Goal: Contribute content: Add original content to the website for others to see

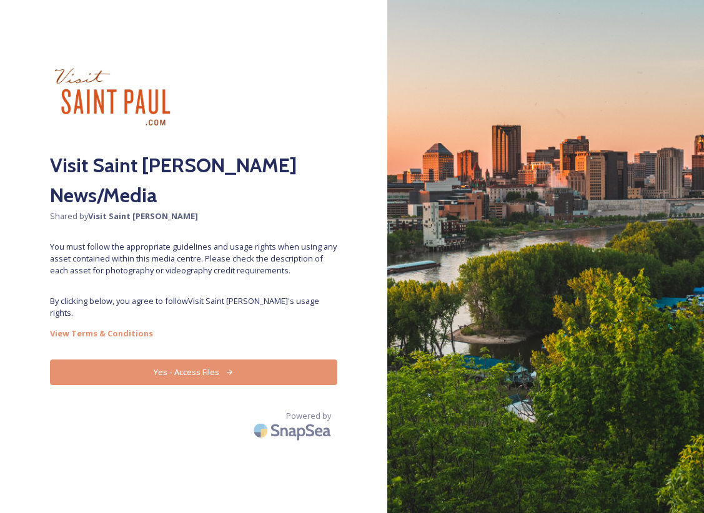
click at [244, 360] on button "Yes - Access Files" at bounding box center [193, 373] width 287 height 26
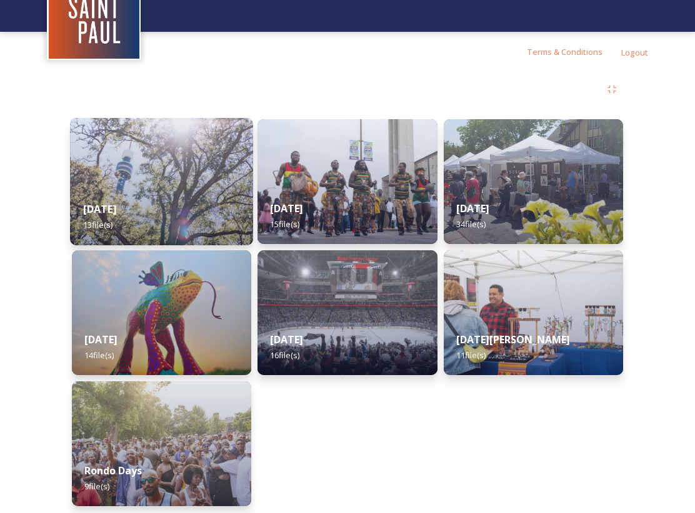
scroll to position [86, 0]
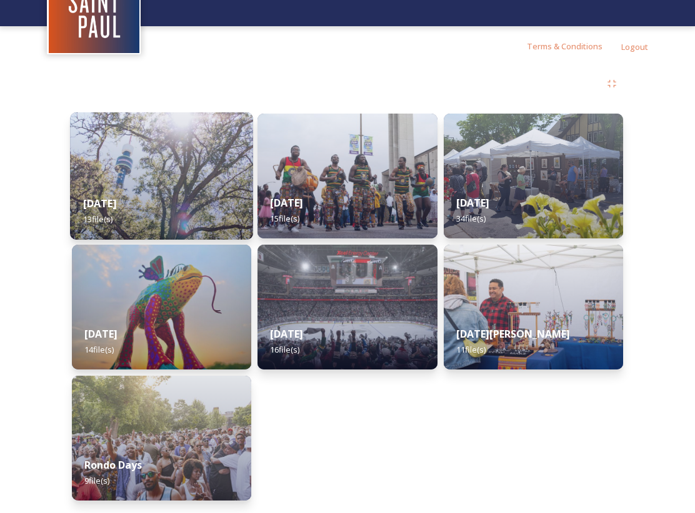
click at [176, 157] on img at bounding box center [161, 175] width 183 height 127
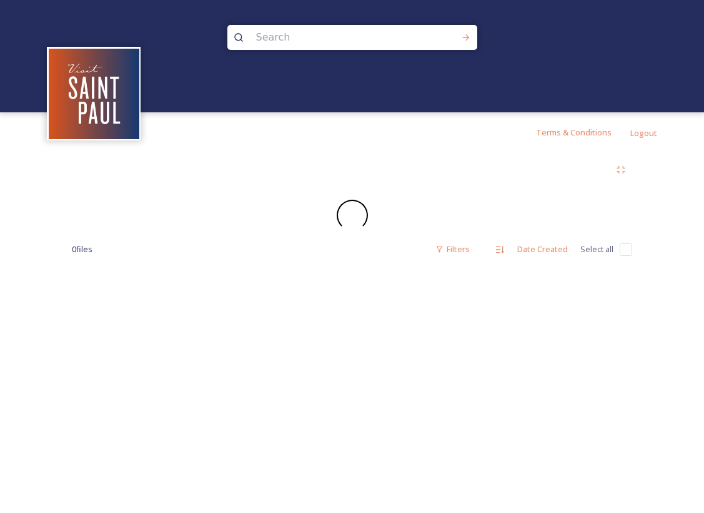
click at [176, 157] on div "0 file s Filters Date Created Select all" at bounding box center [352, 213] width 610 height 122
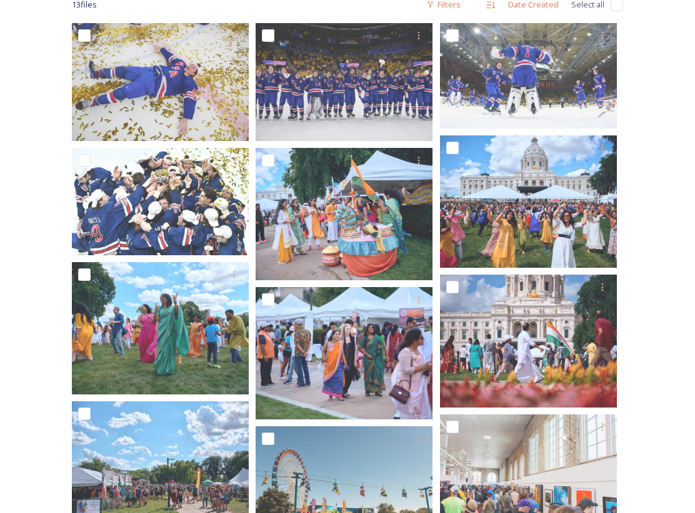
scroll to position [205, 0]
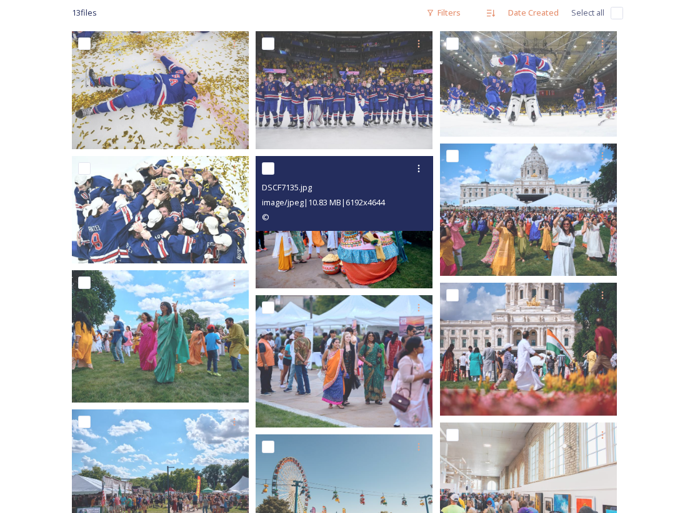
click at [265, 169] on input "checkbox" at bounding box center [268, 168] width 12 height 12
checkbox input "true"
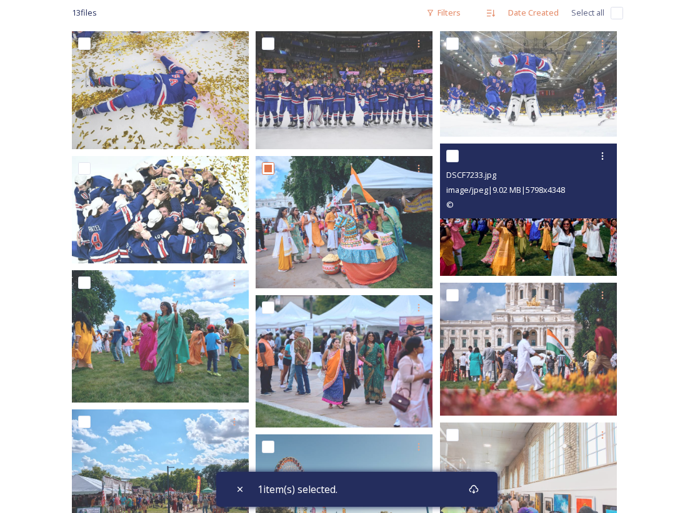
click at [452, 152] on input "checkbox" at bounding box center [452, 156] width 12 height 12
checkbox input "true"
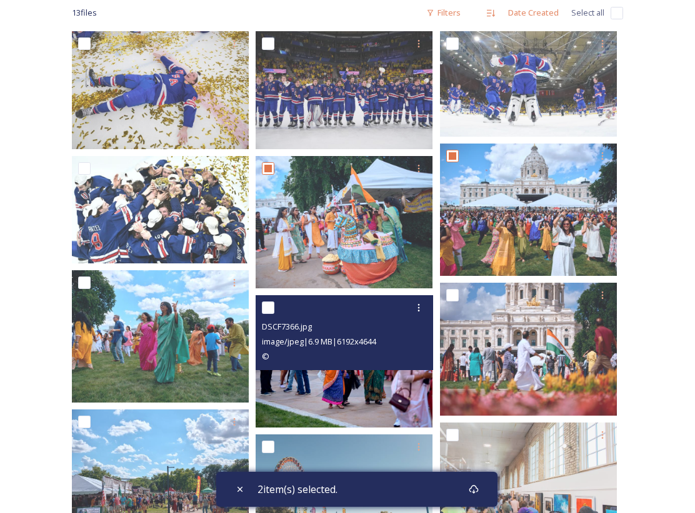
click at [262, 310] on input "checkbox" at bounding box center [268, 308] width 12 height 12
checkbox input "true"
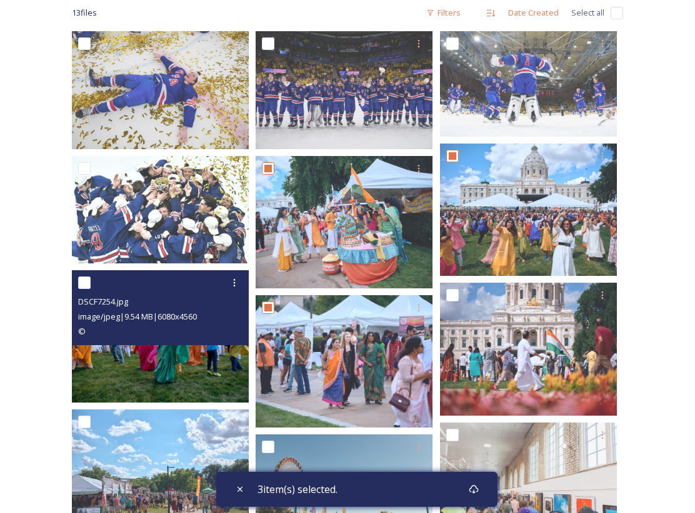
click at [80, 285] on input "checkbox" at bounding box center [84, 283] width 12 height 12
checkbox input "true"
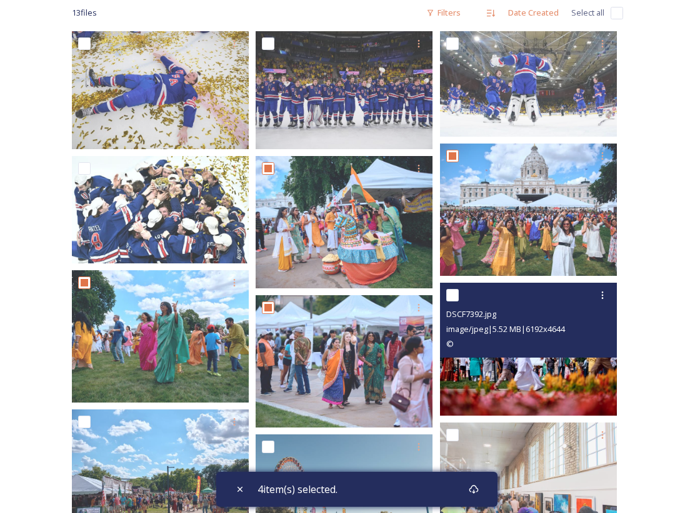
click at [451, 293] on input "checkbox" at bounding box center [452, 295] width 12 height 12
checkbox input "true"
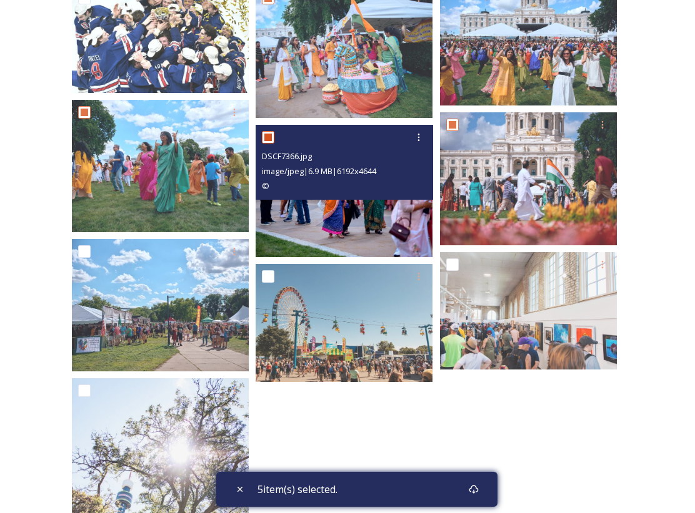
scroll to position [377, 0]
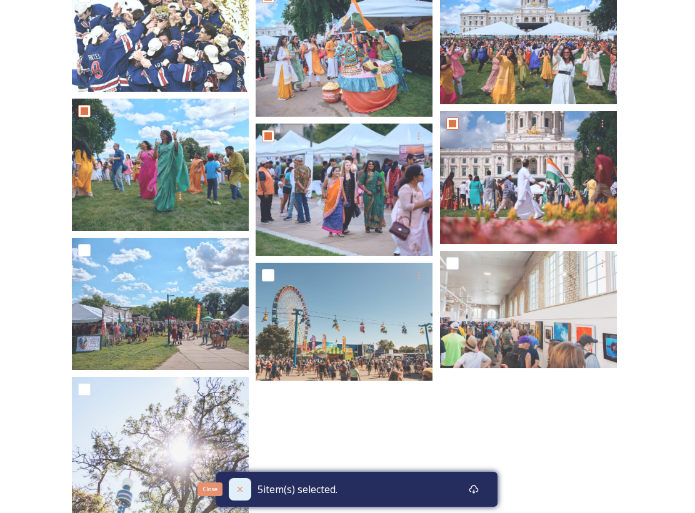
click at [235, 492] on icon at bounding box center [240, 490] width 10 height 10
checkbox input "false"
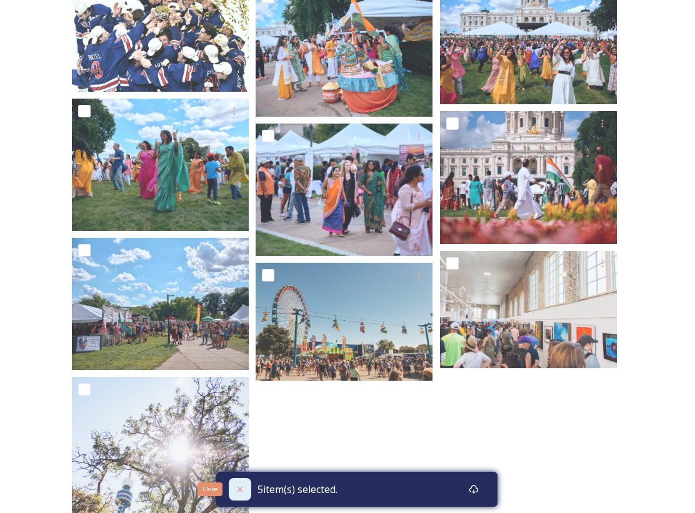
checkbox input "false"
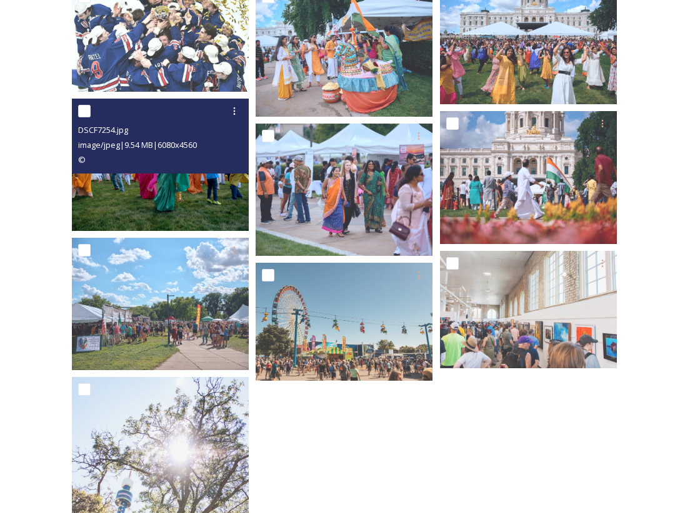
click at [82, 112] on input "checkbox" at bounding box center [84, 111] width 12 height 12
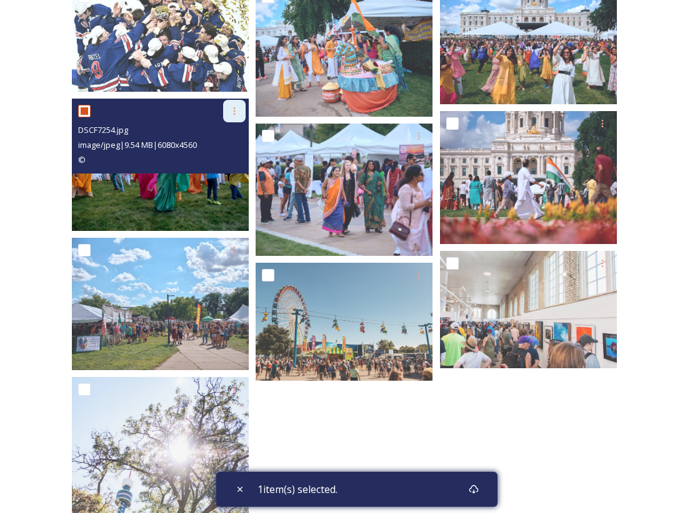
click at [237, 108] on icon at bounding box center [234, 111] width 10 height 10
click at [84, 111] on input "checkbox" at bounding box center [84, 111] width 12 height 12
checkbox input "false"
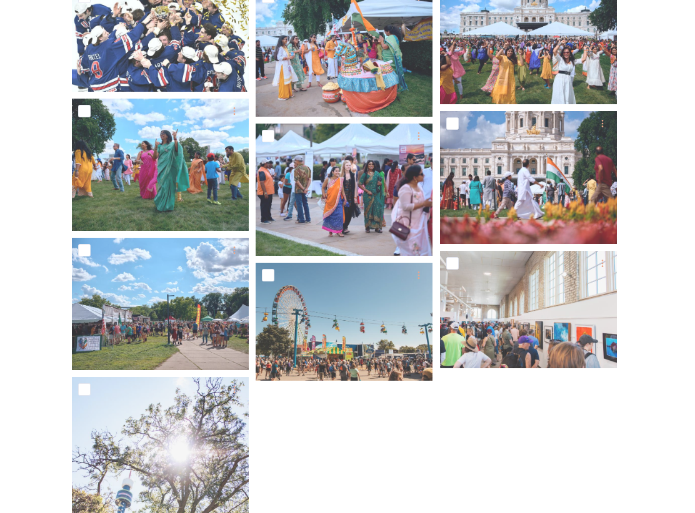
click at [653, 376] on div "Shared by: Visit Saint Paul Visit Saint Paul News/Media August 2025 13 file s F…" at bounding box center [347, 222] width 695 height 895
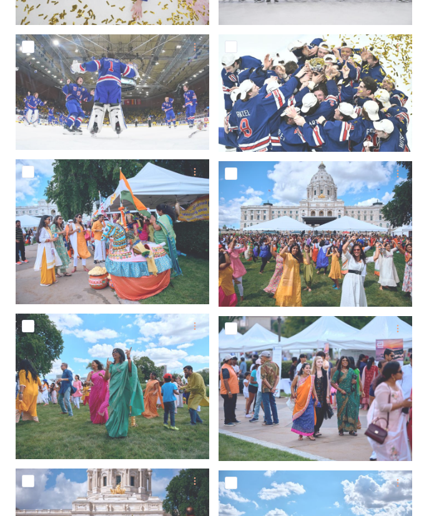
scroll to position [359, 0]
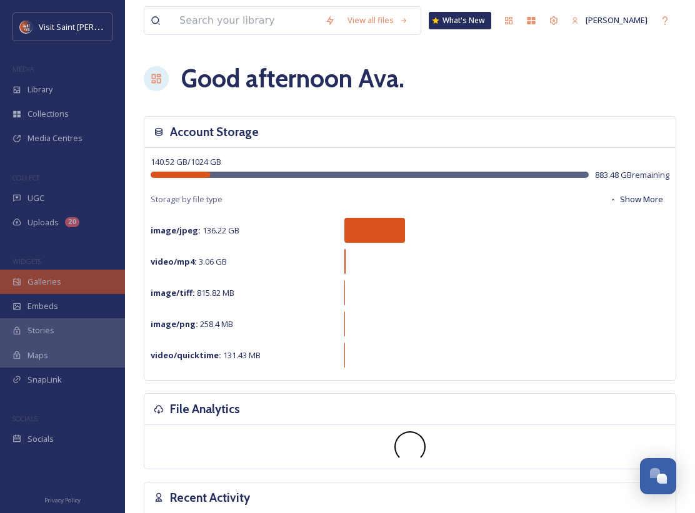
click at [77, 289] on div "Galleries" at bounding box center [62, 282] width 125 height 24
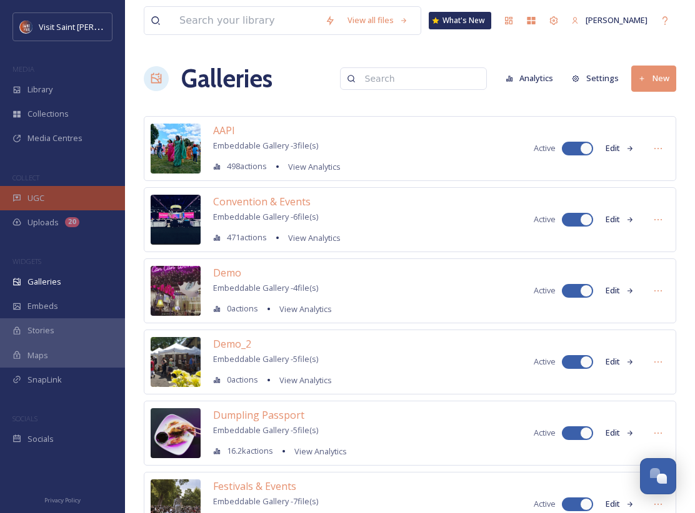
click at [67, 202] on div "UGC" at bounding box center [62, 198] width 125 height 24
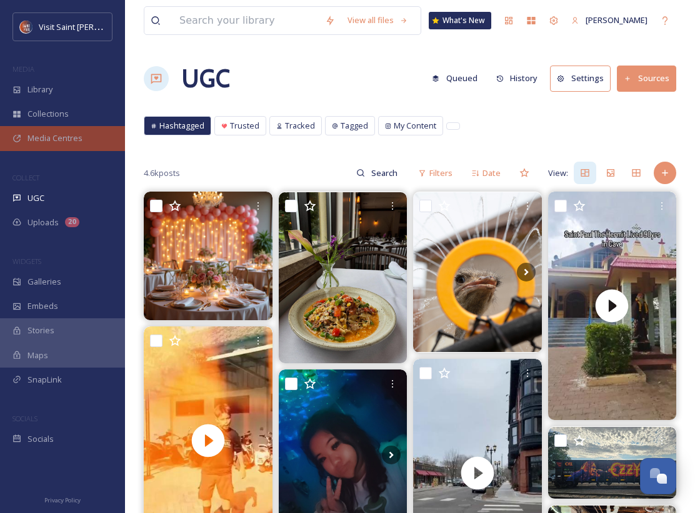
click at [88, 134] on div "Media Centres" at bounding box center [62, 138] width 125 height 24
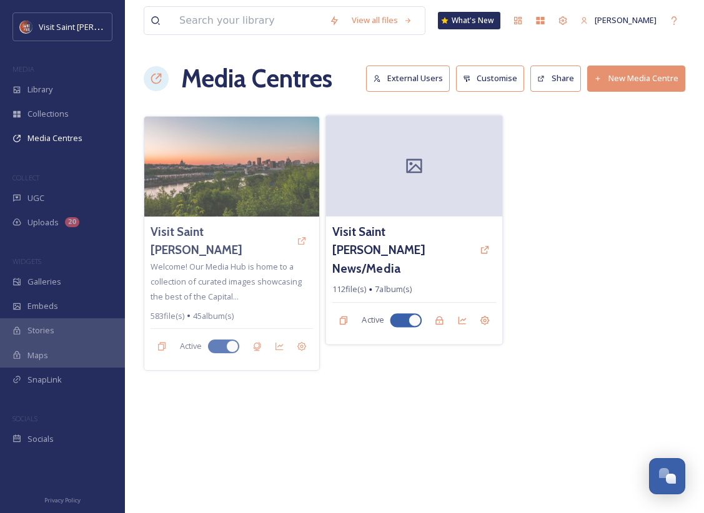
click at [418, 184] on div at bounding box center [414, 166] width 177 height 101
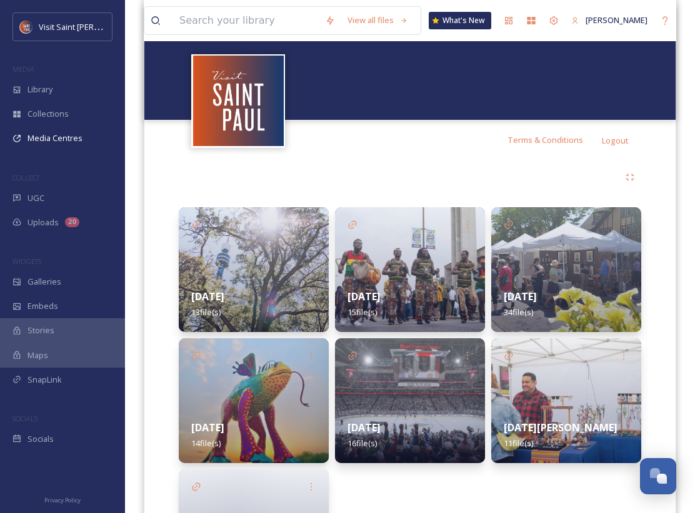
scroll to position [290, 0]
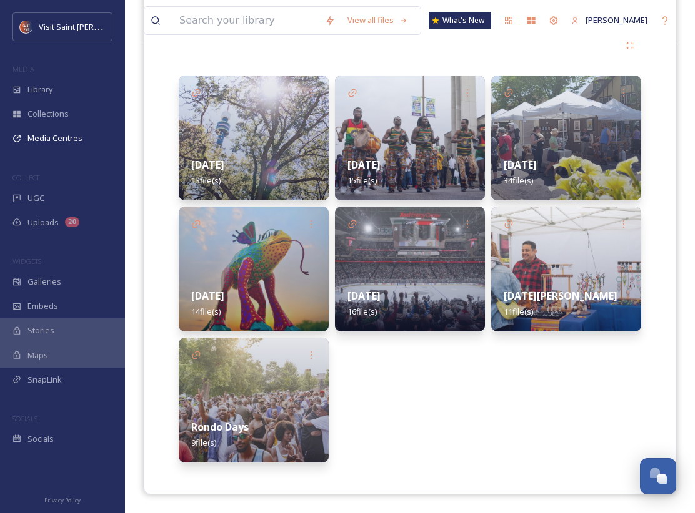
click at [267, 159] on div "[DATE] 13 file(s)" at bounding box center [254, 173] width 150 height 56
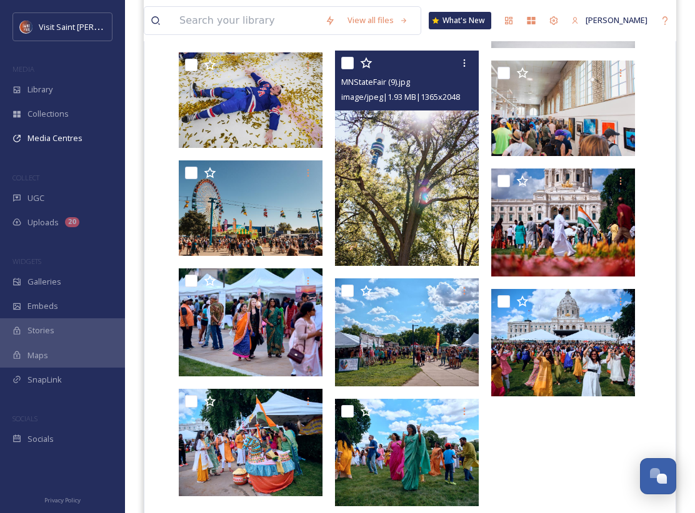
scroll to position [421, 0]
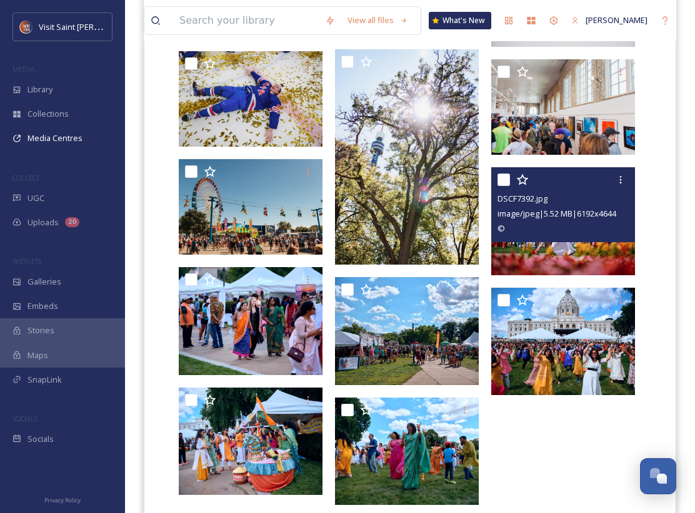
click at [503, 176] on input "checkbox" at bounding box center [503, 180] width 12 height 12
checkbox input "true"
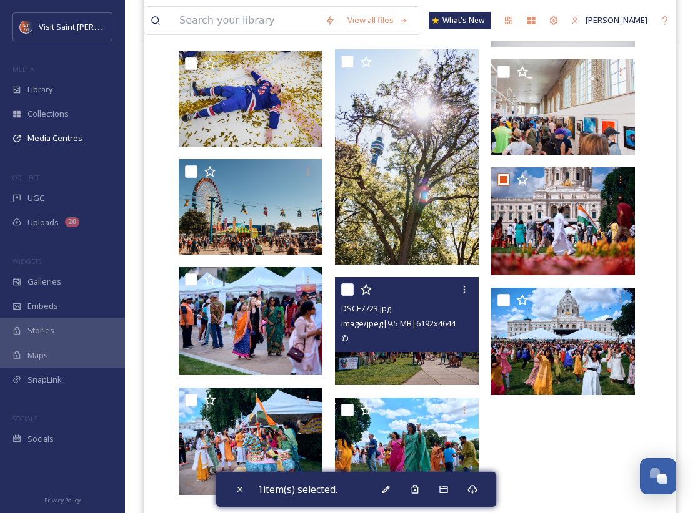
click at [346, 292] on input "checkbox" at bounding box center [347, 290] width 12 height 12
checkbox input "true"
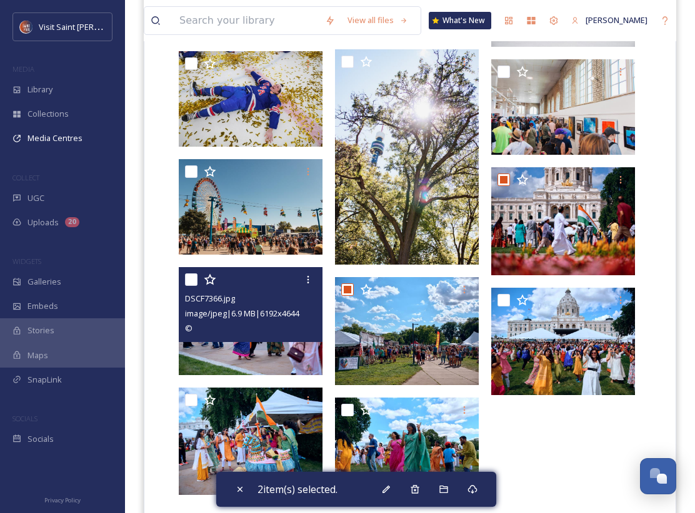
click at [186, 284] on input "checkbox" at bounding box center [191, 280] width 12 height 12
checkbox input "true"
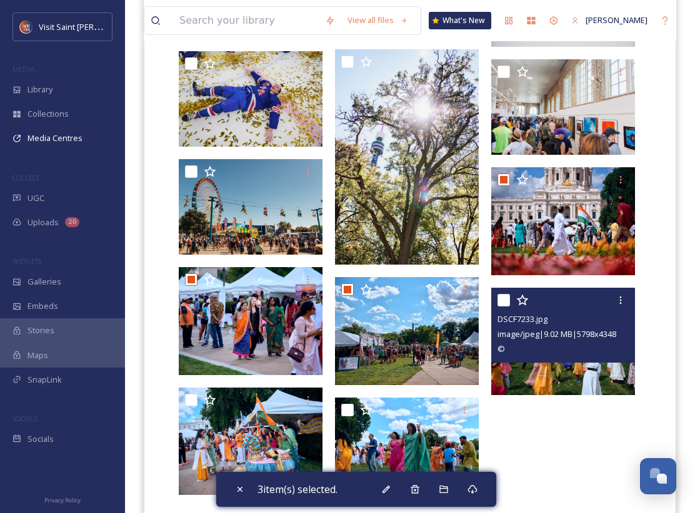
click at [501, 298] on input "checkbox" at bounding box center [503, 300] width 12 height 12
checkbox input "true"
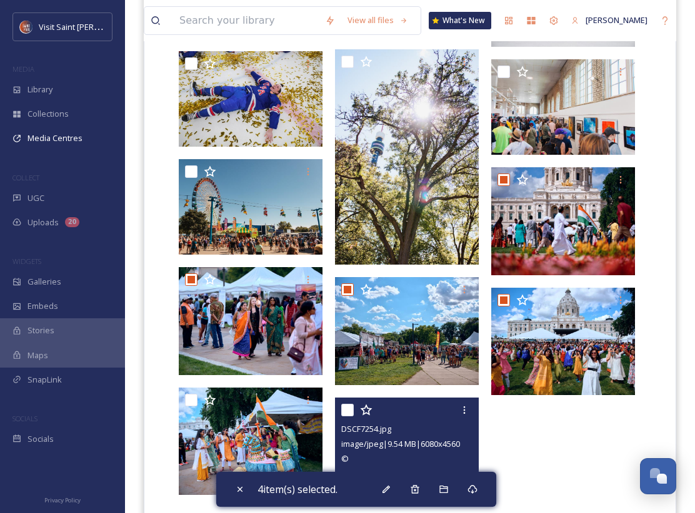
click at [350, 410] on input "checkbox" at bounding box center [347, 410] width 12 height 12
checkbox input "true"
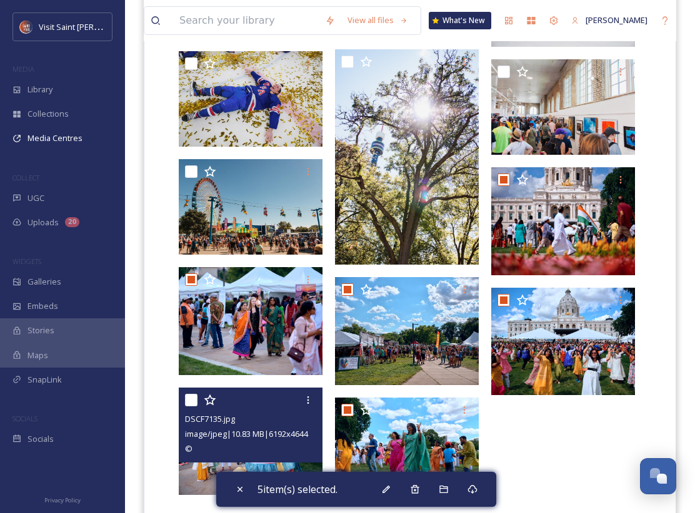
click at [188, 397] on input "checkbox" at bounding box center [191, 400] width 12 height 12
checkbox input "true"
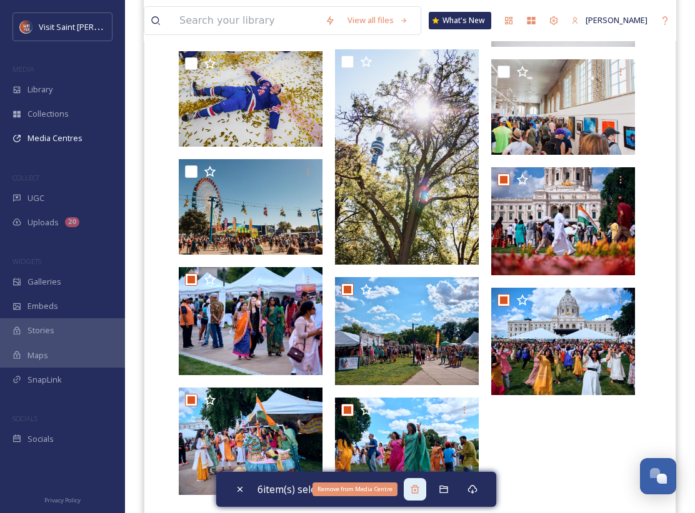
click at [415, 490] on icon at bounding box center [414, 489] width 8 height 8
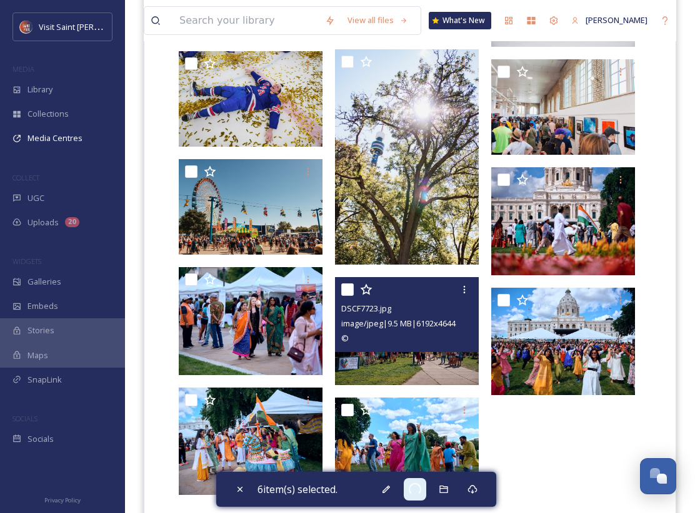
scroll to position [238, 0]
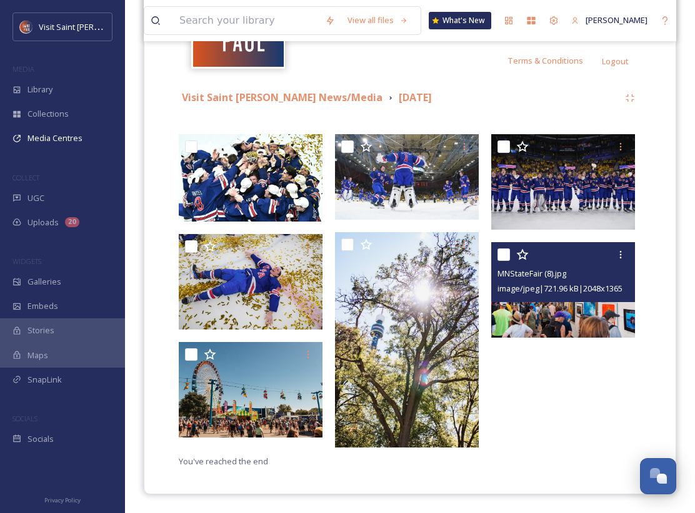
click at [567, 307] on img at bounding box center [563, 290] width 144 height 96
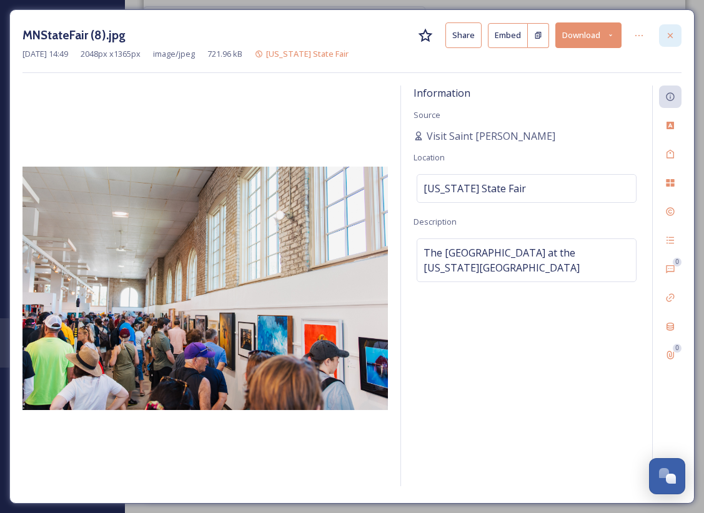
click at [668, 37] on icon at bounding box center [670, 34] width 5 height 5
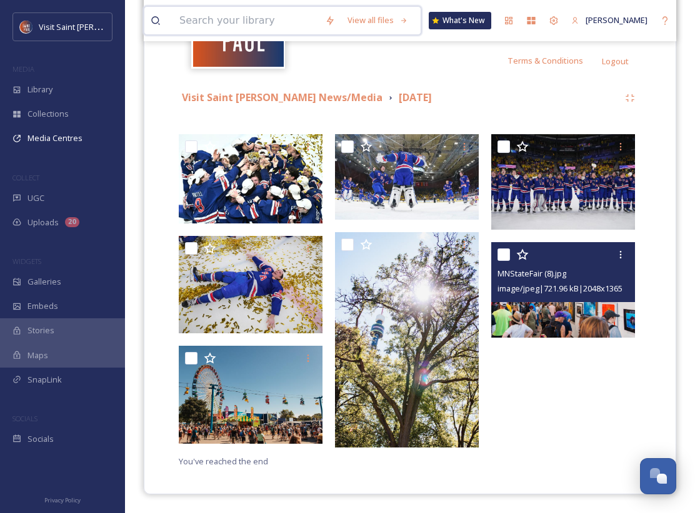
click at [260, 23] on input at bounding box center [246, 20] width 146 height 27
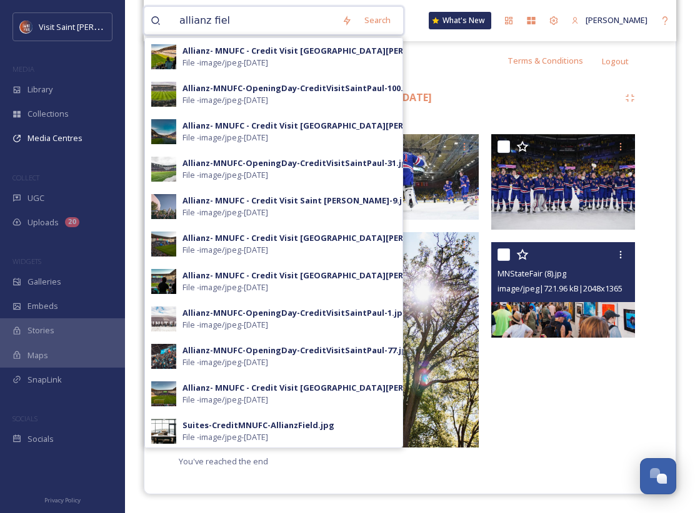
type input "allianz field"
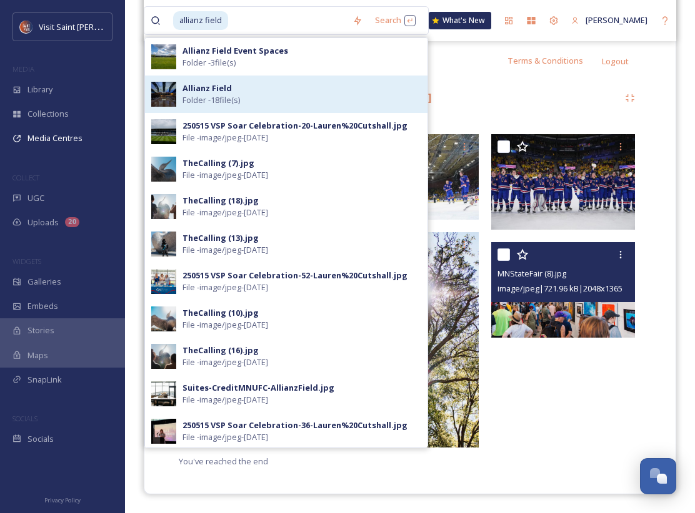
click at [332, 99] on div "Allianz Field Folder - 18 file(s)" at bounding box center [301, 94] width 239 height 24
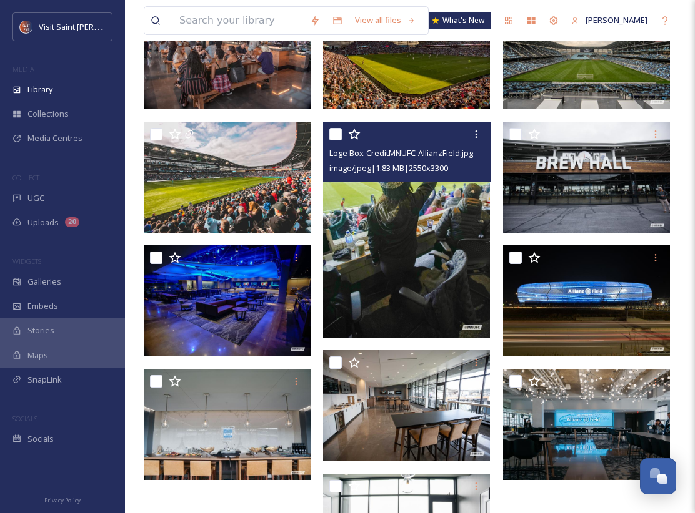
scroll to position [334, 0]
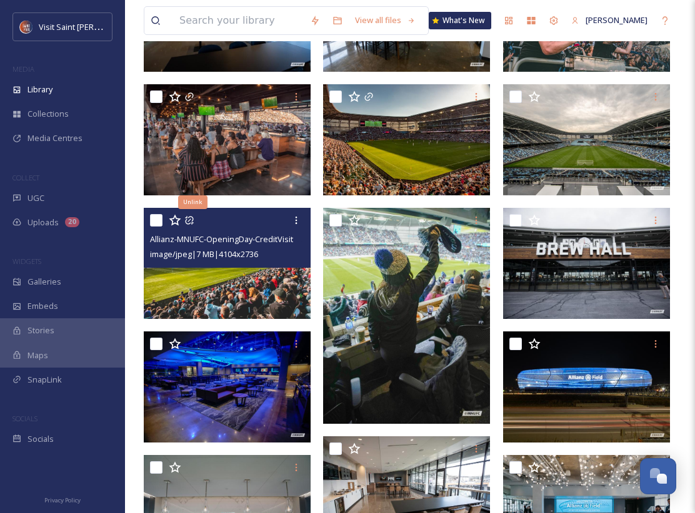
click at [230, 296] on img at bounding box center [227, 263] width 167 height 111
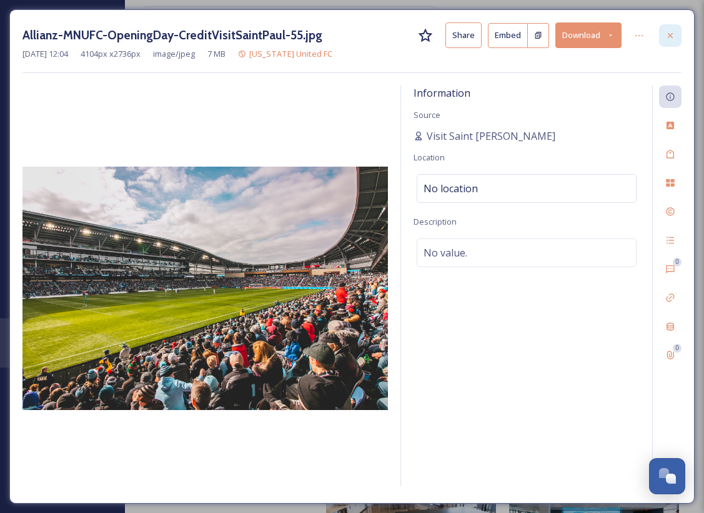
click at [668, 37] on icon at bounding box center [670, 34] width 5 height 5
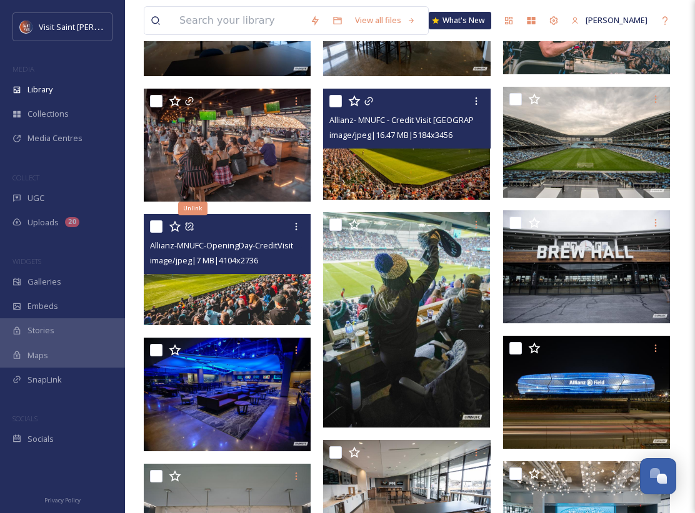
click at [334, 99] on input "checkbox" at bounding box center [335, 101] width 12 height 12
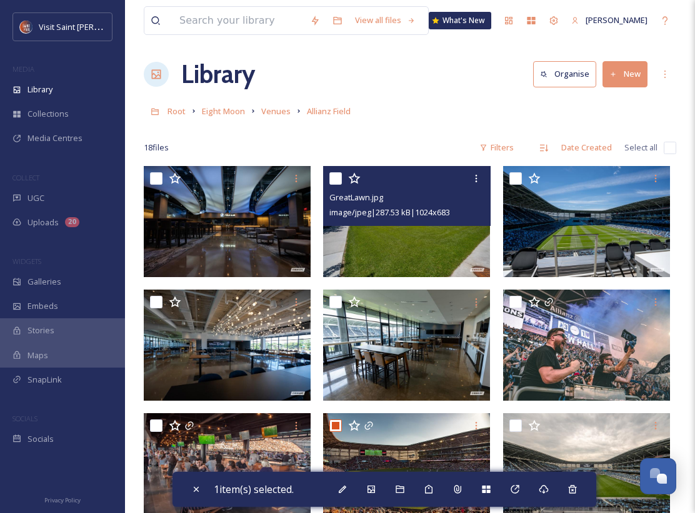
scroll to position [1, 0]
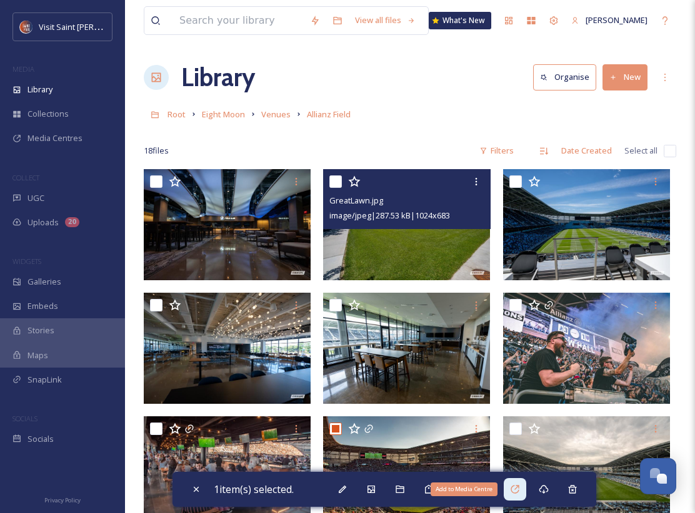
click at [514, 485] on icon at bounding box center [515, 490] width 10 height 10
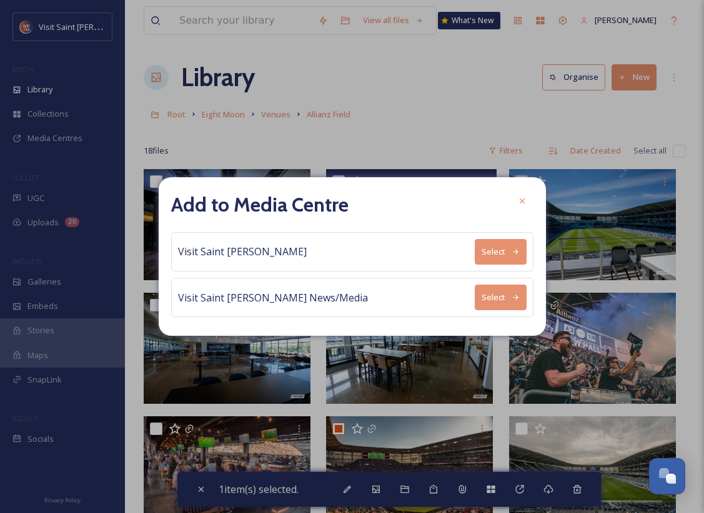
click at [492, 298] on button "Select" at bounding box center [501, 298] width 52 height 26
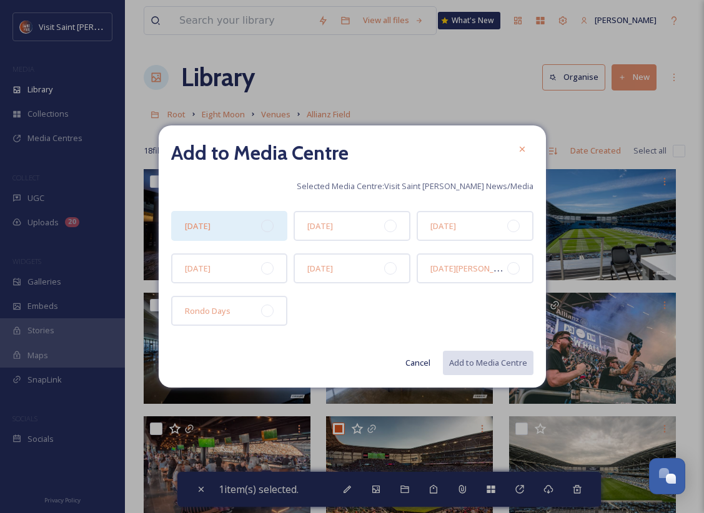
click at [240, 227] on div "[DATE]" at bounding box center [229, 226] width 117 height 30
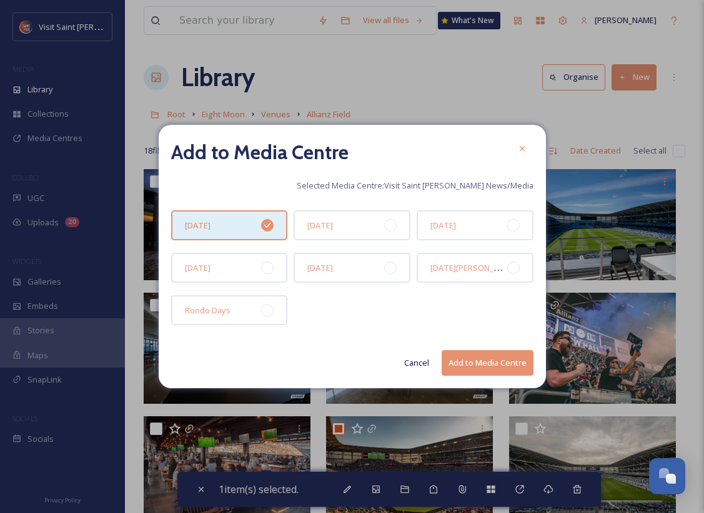
click at [488, 369] on button "Add to Media Centre" at bounding box center [488, 363] width 92 height 26
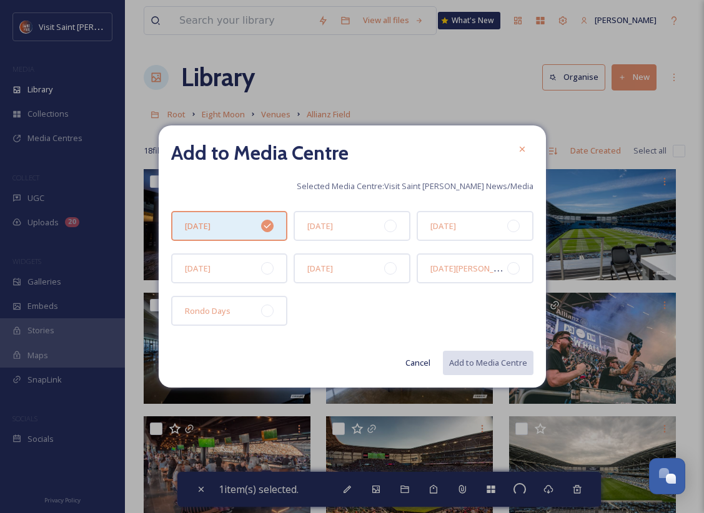
checkbox input "false"
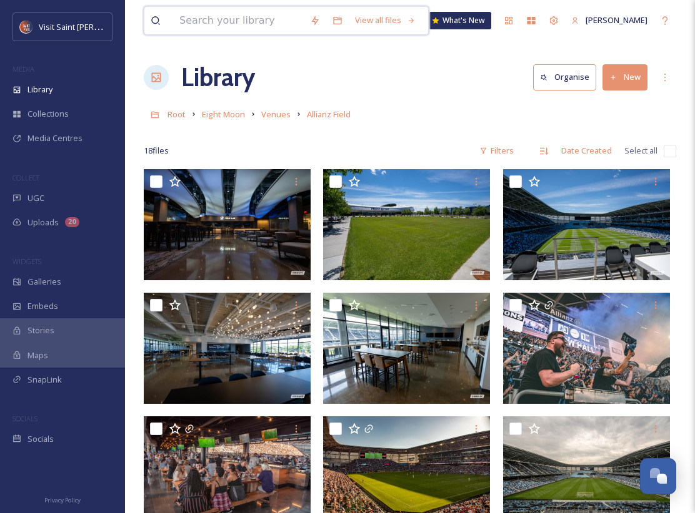
click at [262, 32] on input at bounding box center [238, 20] width 131 height 27
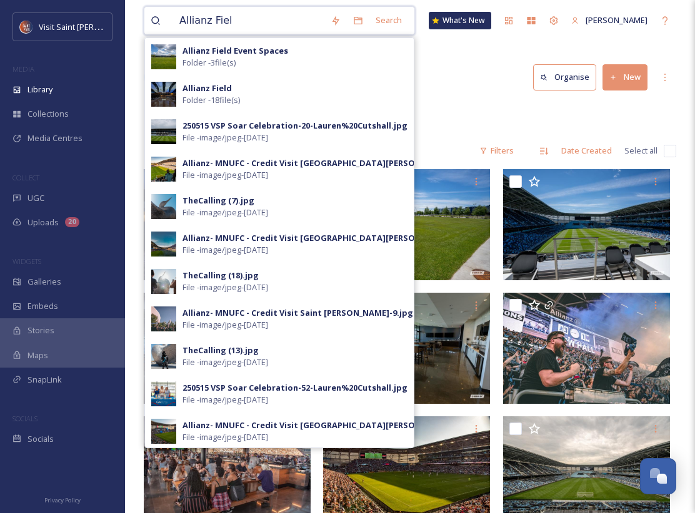
type input "Allianz Field"
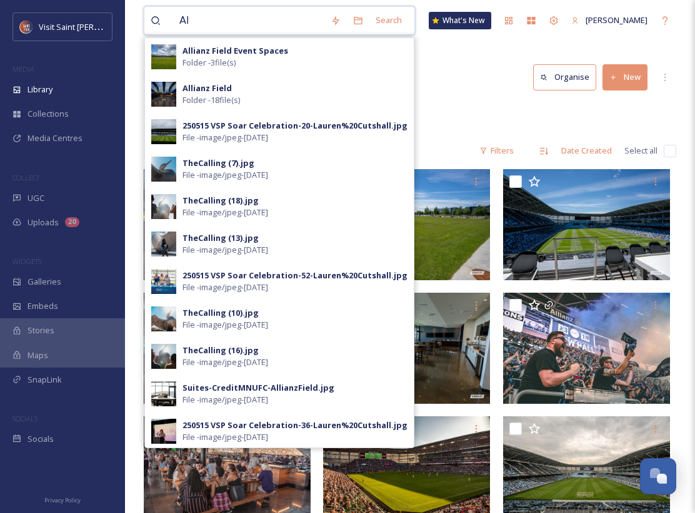
type input "A"
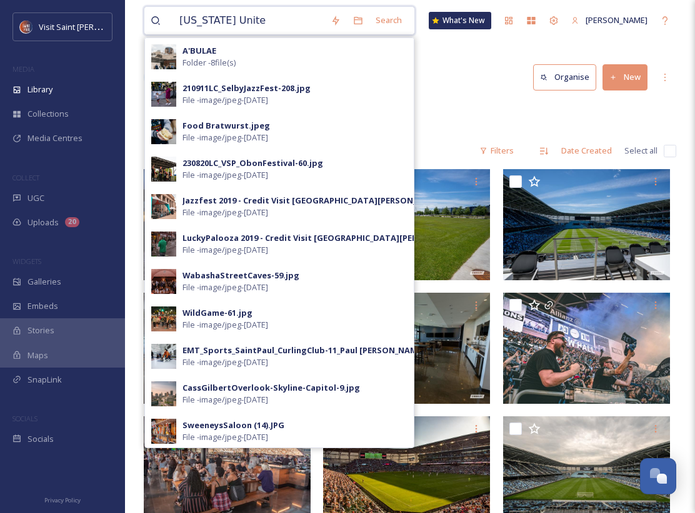
type input "[US_STATE] United"
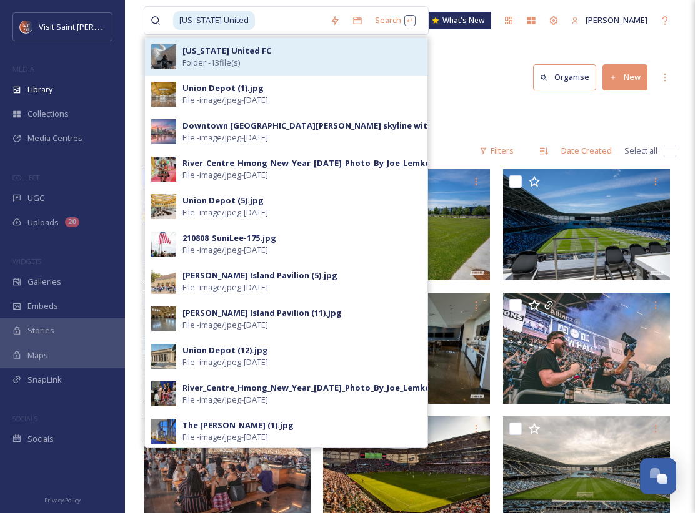
click at [305, 61] on div "[US_STATE] United FC Folder - 13 file(s)" at bounding box center [301, 57] width 239 height 24
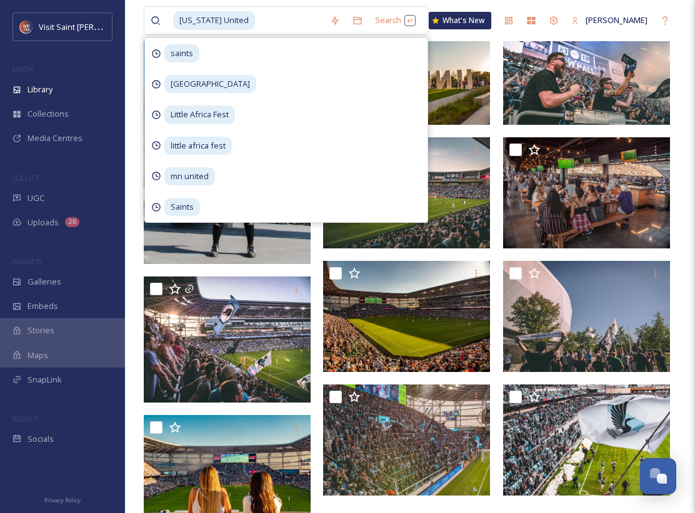
scroll to position [158, 0]
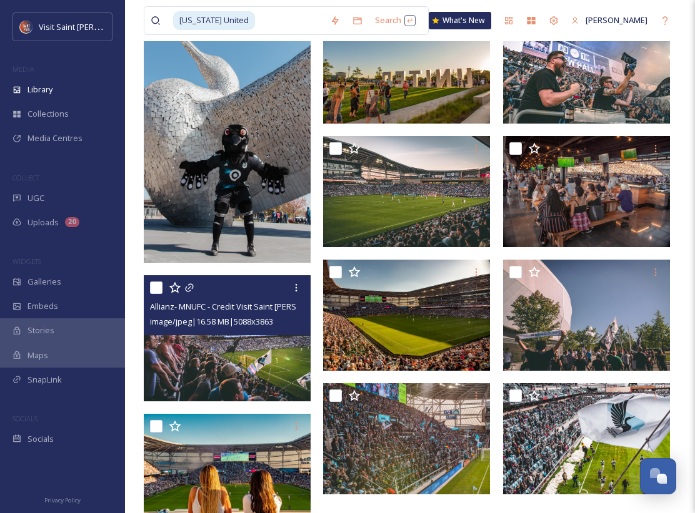
click at [154, 289] on input "checkbox" at bounding box center [156, 288] width 12 height 12
checkbox input "true"
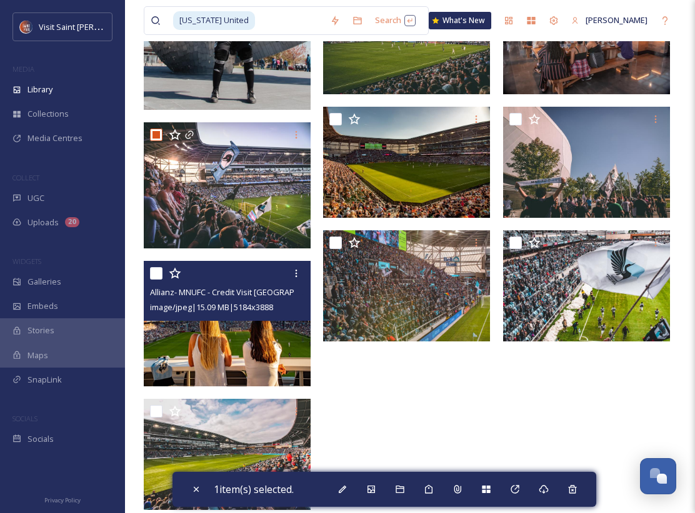
scroll to position [324, 0]
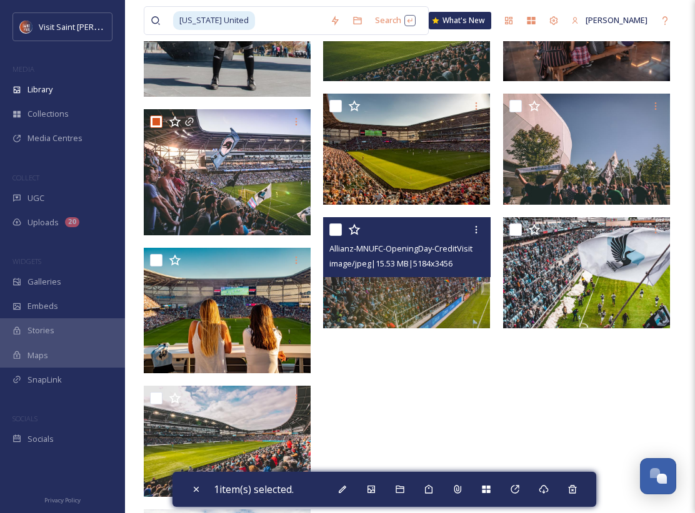
click at [392, 306] on img at bounding box center [406, 272] width 167 height 111
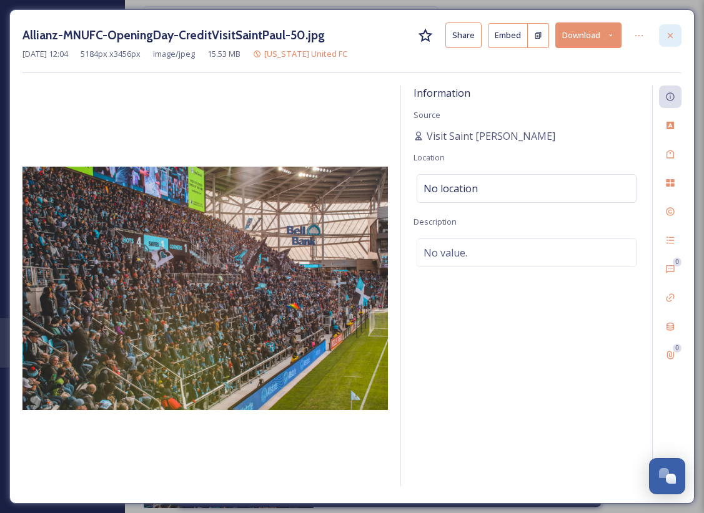
click at [666, 35] on icon at bounding box center [670, 36] width 10 height 10
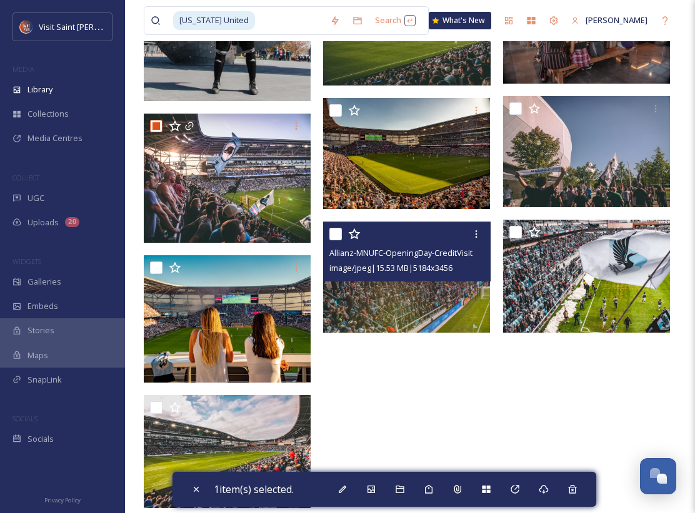
click at [337, 237] on input "checkbox" at bounding box center [335, 234] width 12 height 12
checkbox input "true"
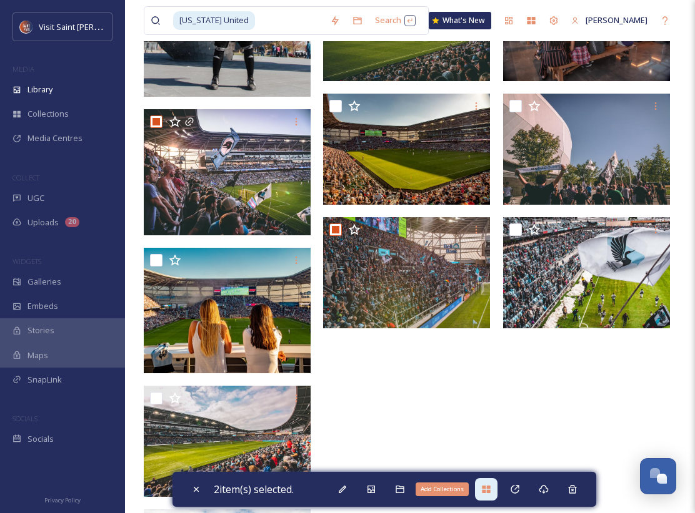
click at [488, 490] on icon at bounding box center [486, 490] width 10 height 10
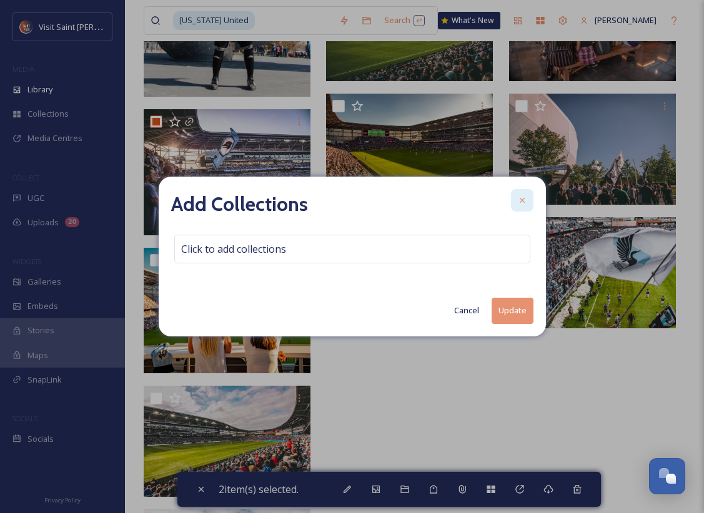
click at [517, 201] on div at bounding box center [522, 200] width 22 height 22
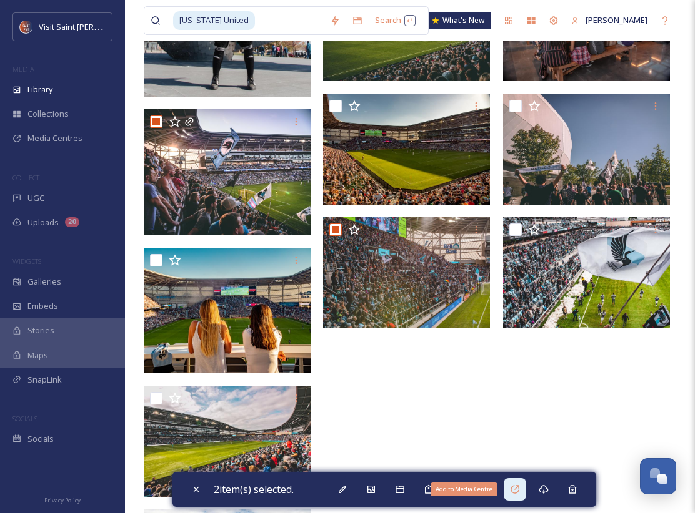
click at [517, 487] on icon at bounding box center [515, 490] width 10 height 10
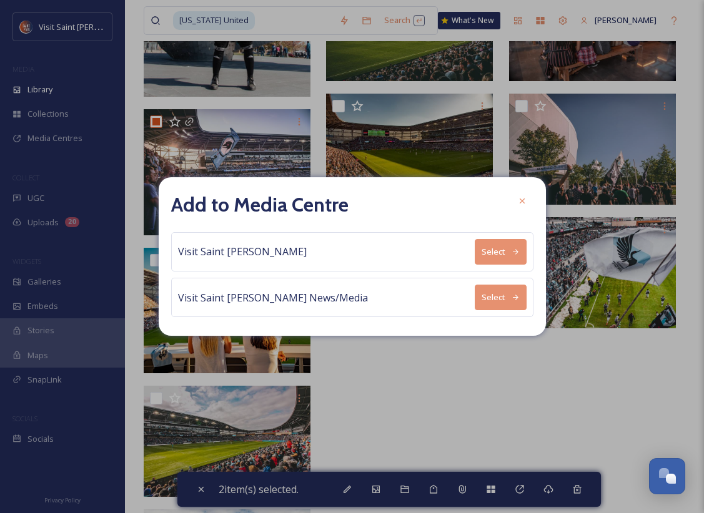
click at [498, 300] on button "Select" at bounding box center [501, 298] width 52 height 26
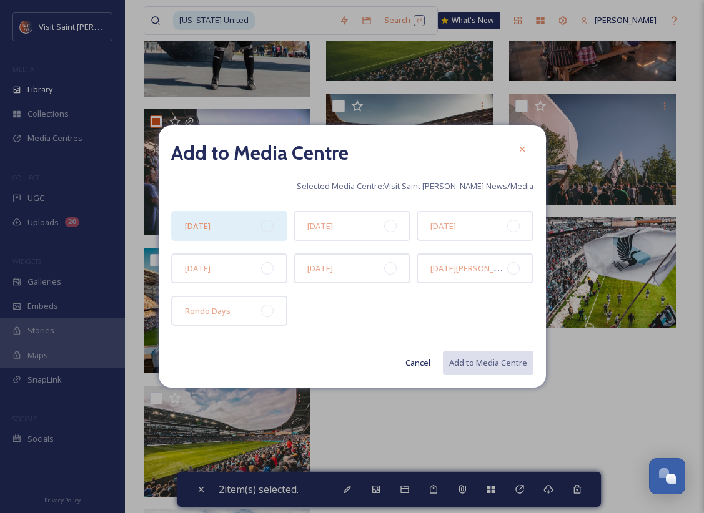
click at [225, 217] on div "[DATE]" at bounding box center [229, 226] width 117 height 30
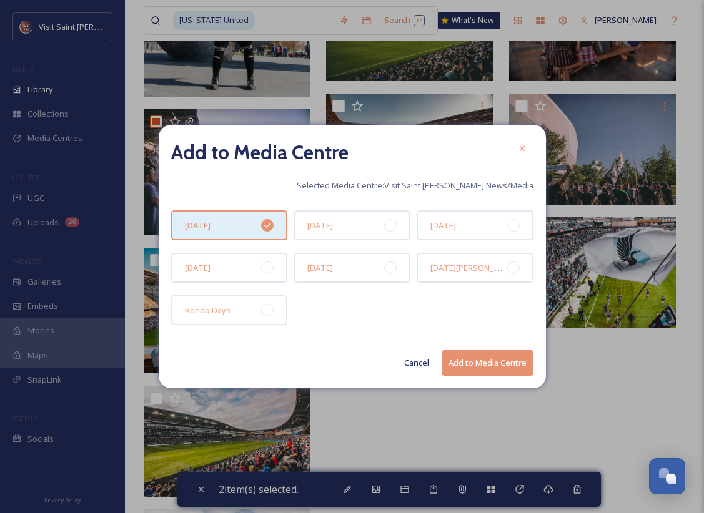
click at [493, 364] on button "Add to Media Centre" at bounding box center [488, 363] width 92 height 26
checkbox input "false"
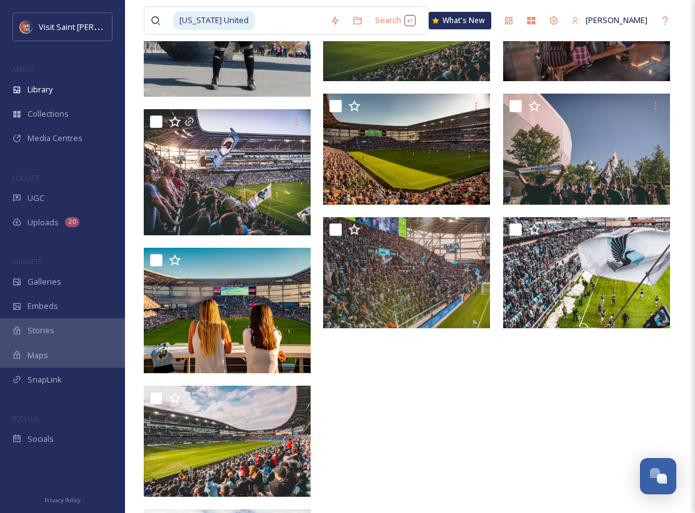
click at [420, 390] on div at bounding box center [409, 218] width 173 height 745
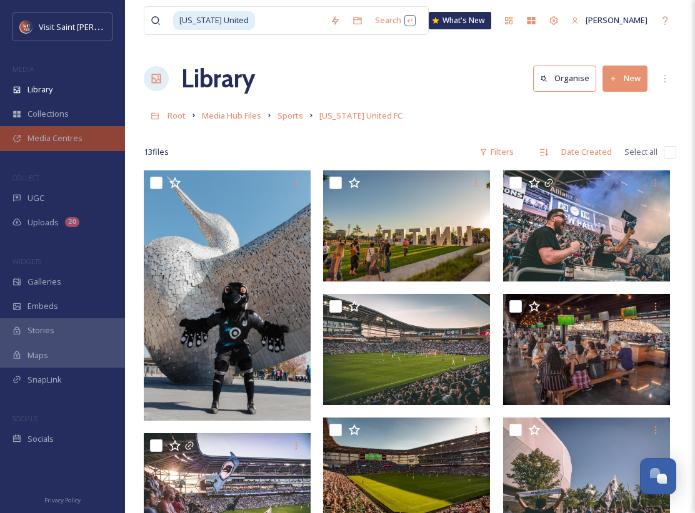
click at [62, 132] on span "Media Centres" at bounding box center [54, 138] width 55 height 12
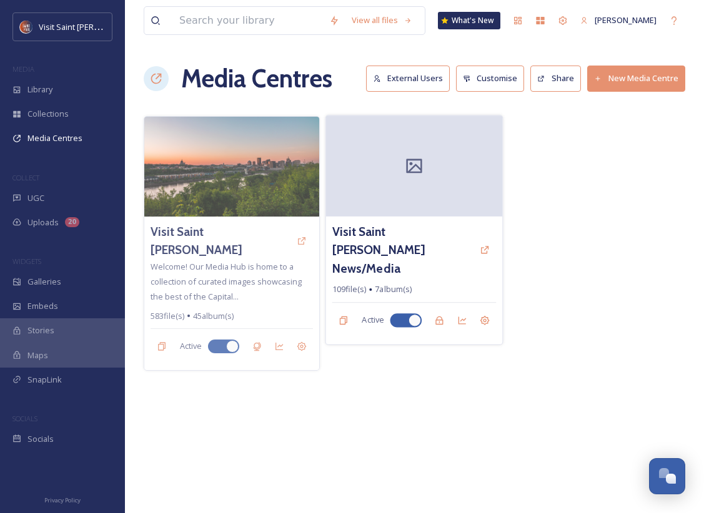
click at [420, 182] on div at bounding box center [414, 166] width 177 height 101
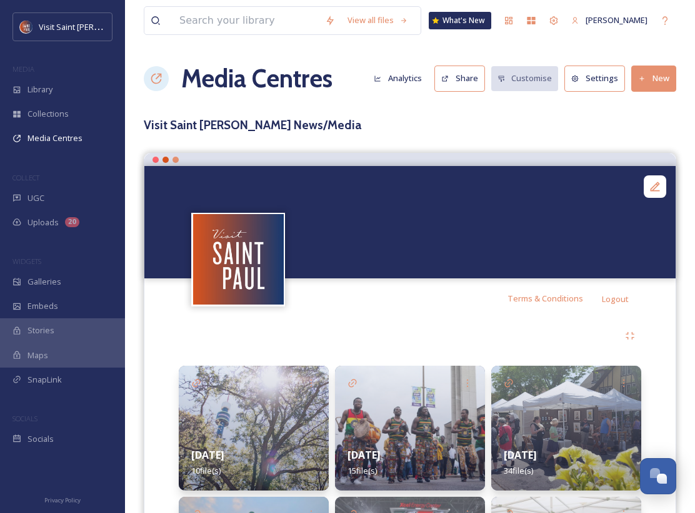
scroll to position [200, 0]
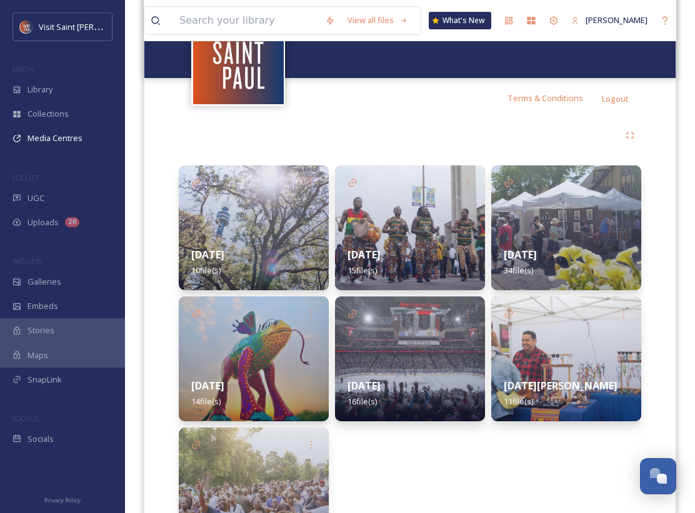
click at [237, 226] on img at bounding box center [254, 228] width 150 height 125
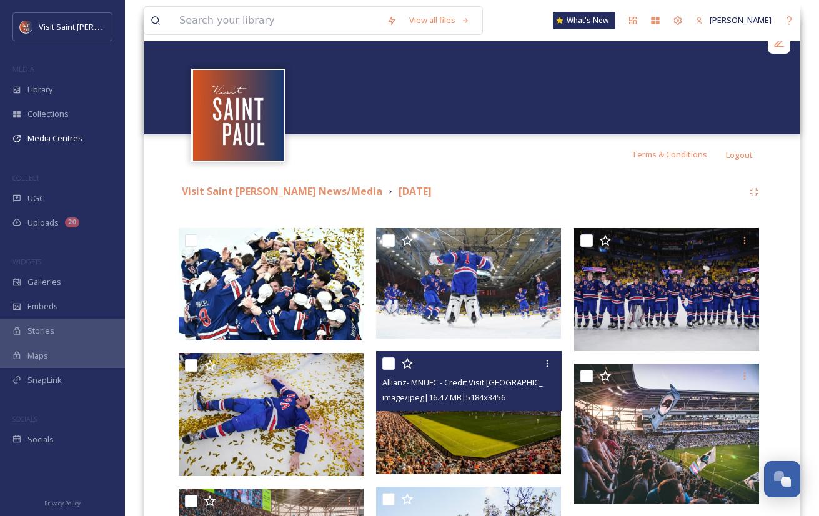
scroll to position [125, 0]
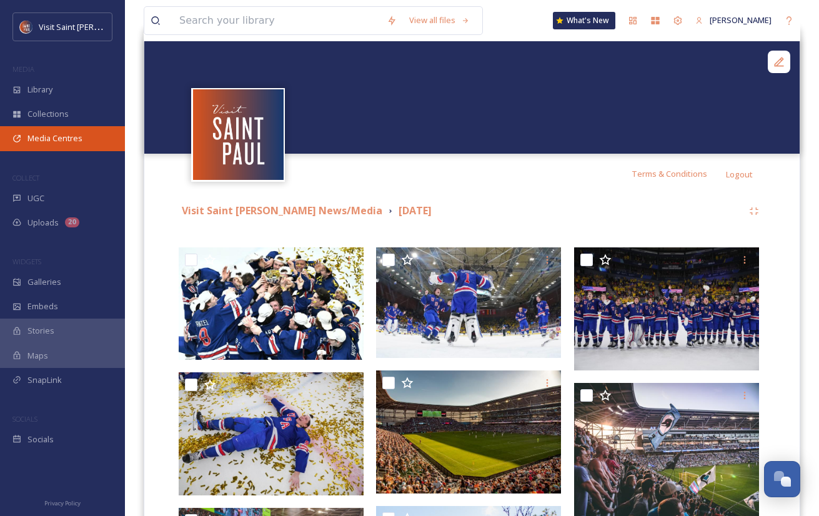
click at [71, 138] on span "Media Centres" at bounding box center [54, 138] width 55 height 12
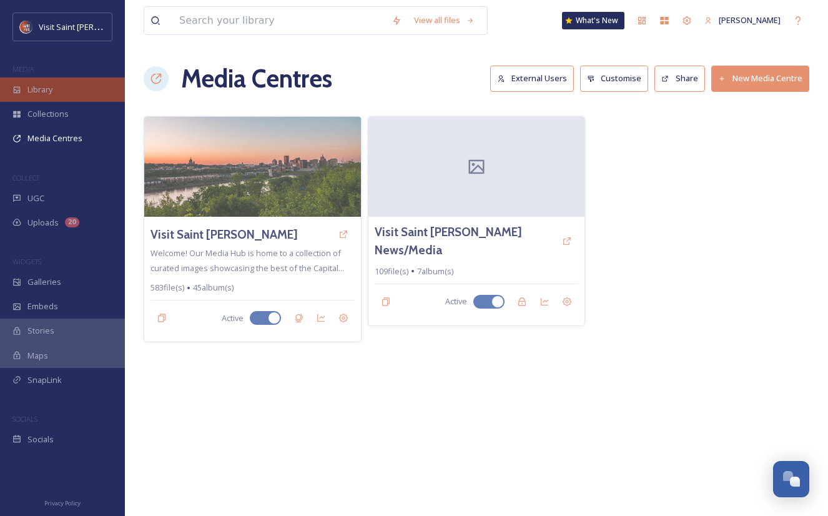
click at [82, 88] on div "Library" at bounding box center [62, 89] width 125 height 24
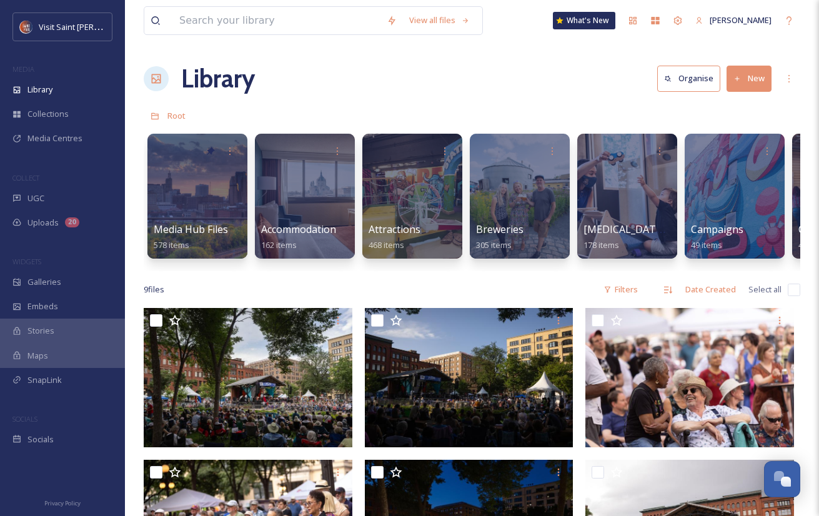
click at [703, 76] on button "New" at bounding box center [748, 79] width 45 height 26
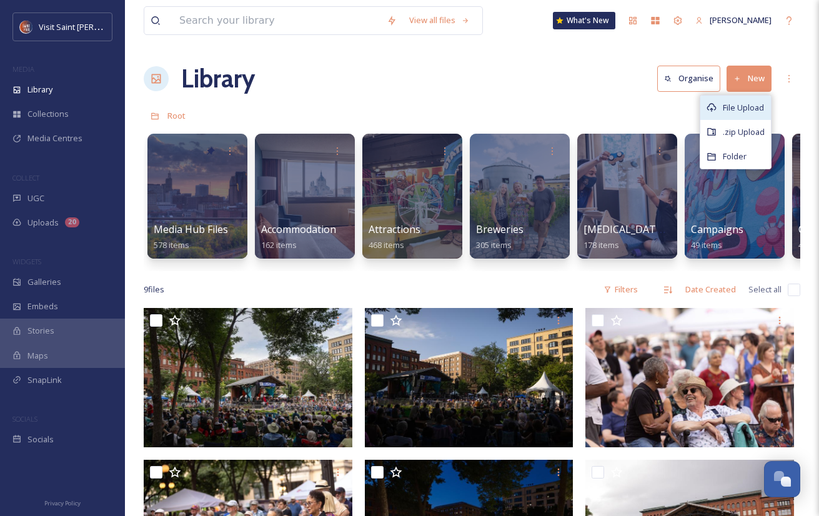
click at [703, 107] on span "File Upload" at bounding box center [743, 108] width 41 height 12
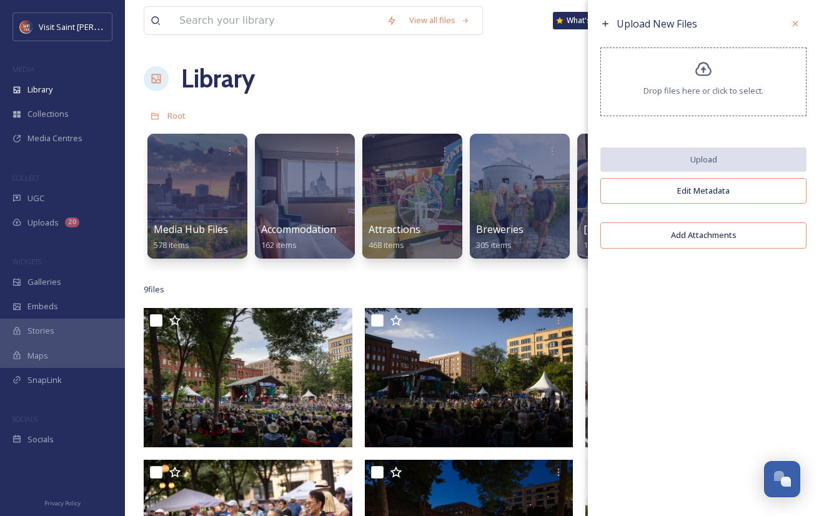
click at [693, 73] on div "Drop files here or click to select." at bounding box center [703, 81] width 206 height 69
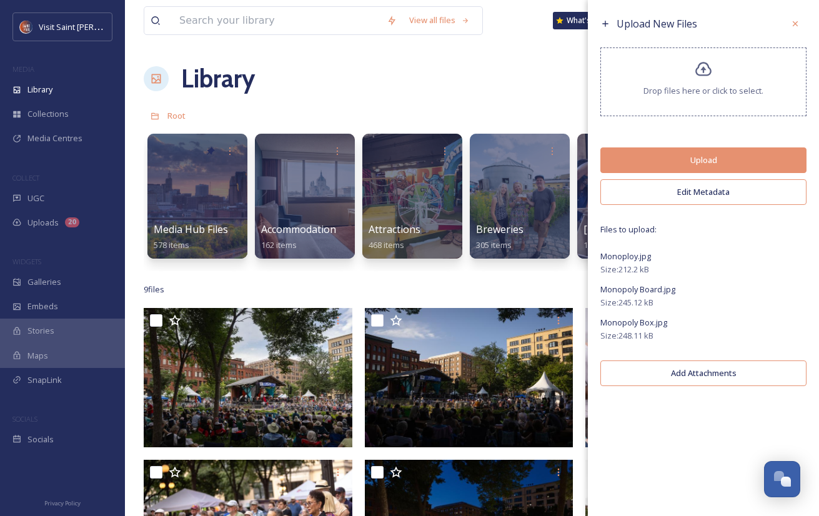
click at [701, 157] on button "Upload" at bounding box center [703, 160] width 206 height 26
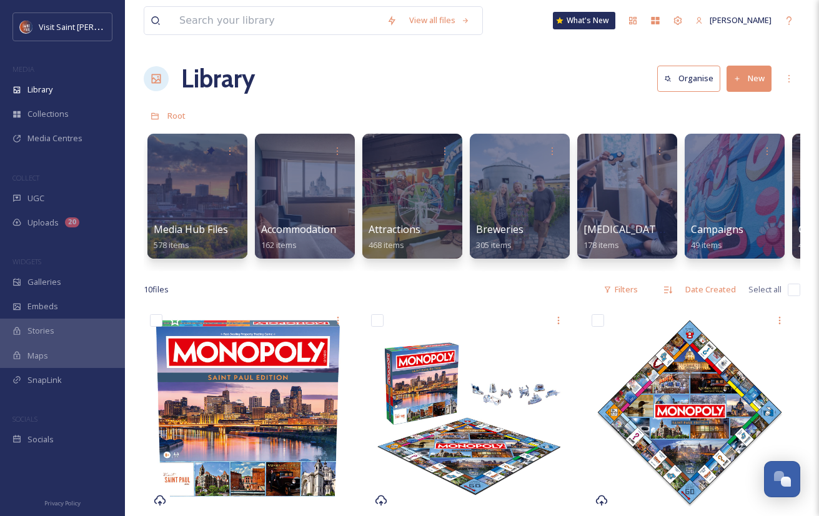
click at [435, 44] on div "View all files What's New [PERSON_NAME] Library Organise New Root Your Selectio…" at bounding box center [472, 496] width 694 height 993
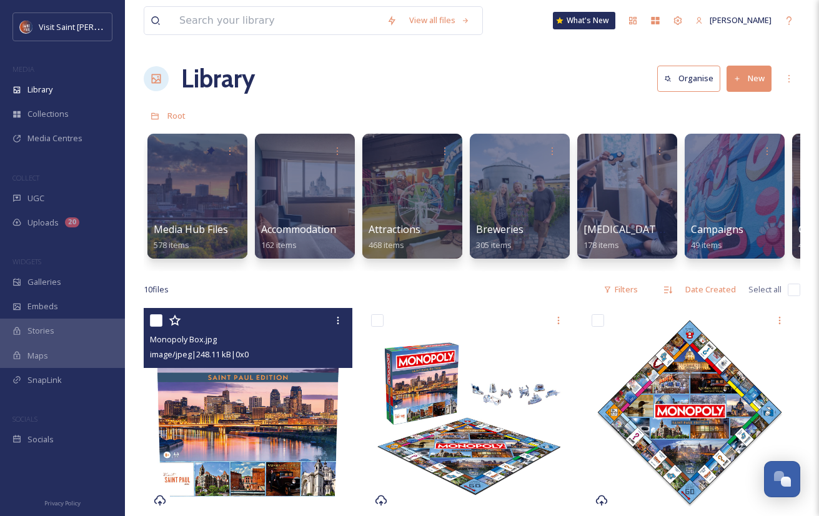
click at [156, 327] on input "checkbox" at bounding box center [156, 320] width 12 height 12
checkbox input "true"
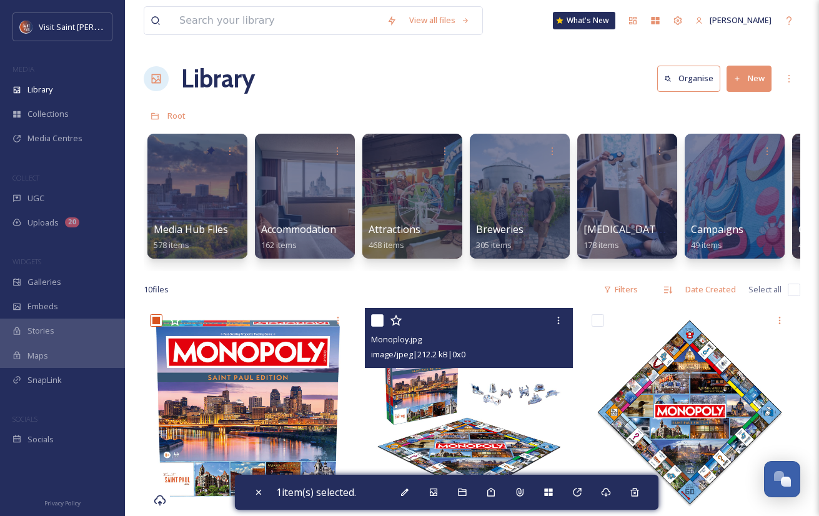
click at [376, 327] on input "checkbox" at bounding box center [377, 320] width 12 height 12
checkbox input "true"
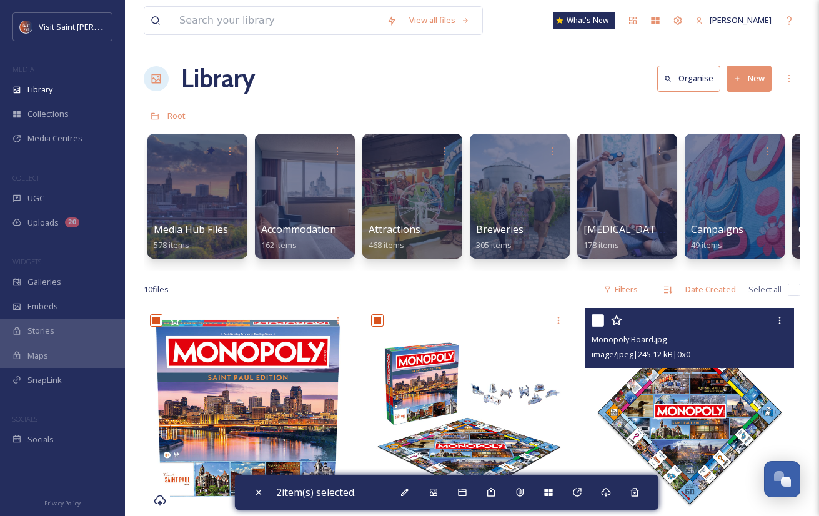
click at [598, 327] on input "checkbox" at bounding box center [597, 320] width 12 height 12
checkbox input "true"
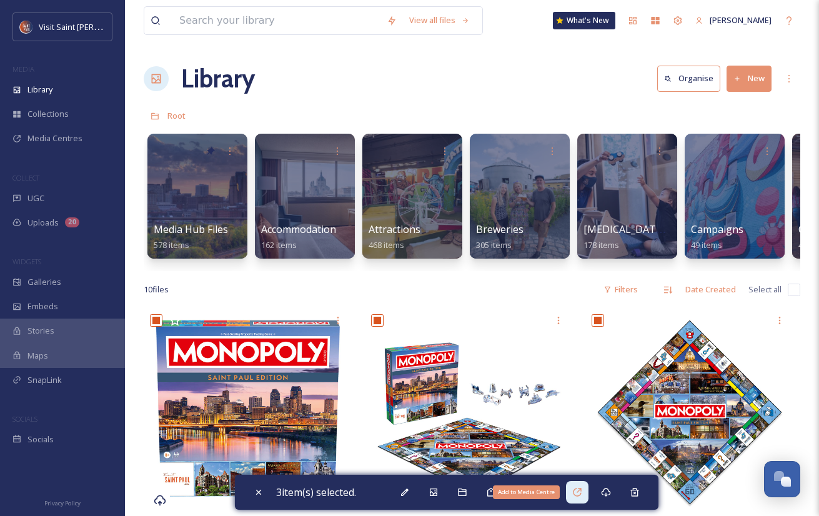
click at [580, 497] on icon at bounding box center [577, 492] width 10 height 10
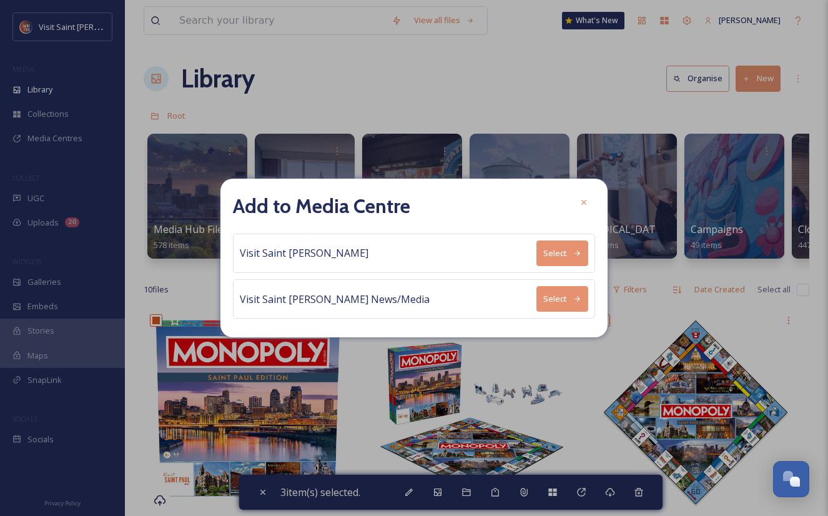
click at [561, 301] on button "Select" at bounding box center [563, 299] width 52 height 26
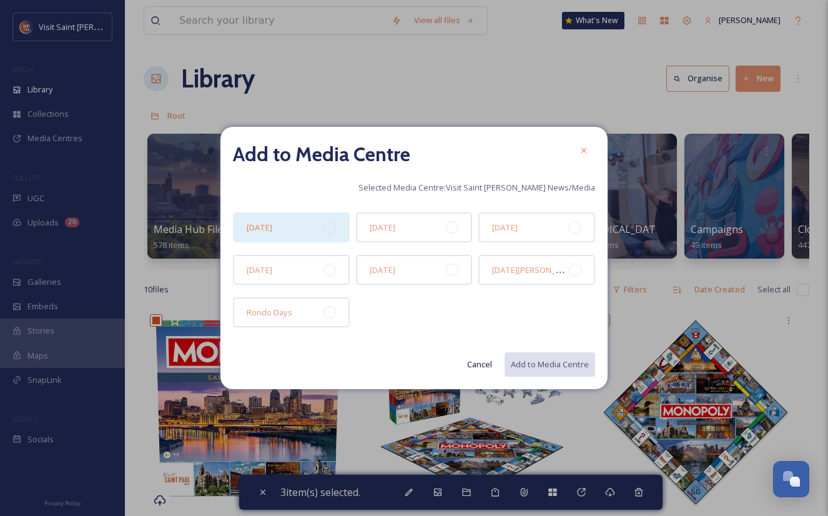
click at [275, 219] on div "[DATE]" at bounding box center [291, 227] width 117 height 30
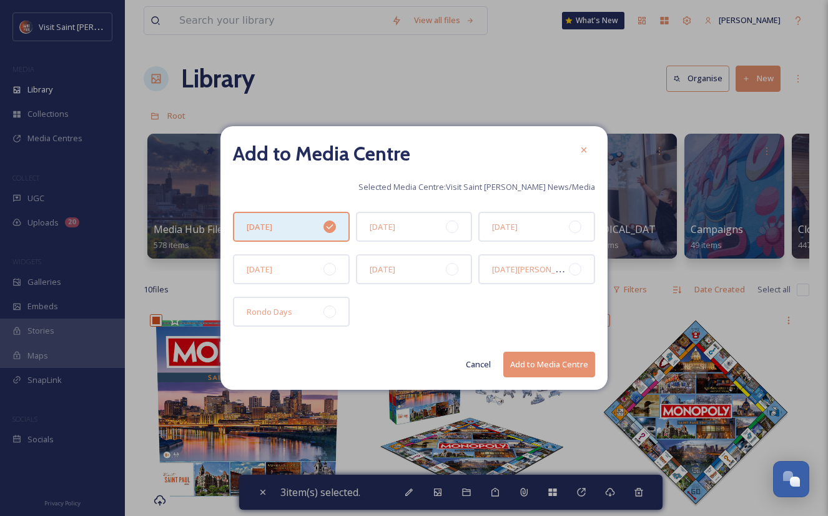
click at [552, 363] on button "Add to Media Centre" at bounding box center [549, 365] width 92 height 26
checkbox input "false"
